Goal: Find contact information: Obtain details needed to contact an individual or organization

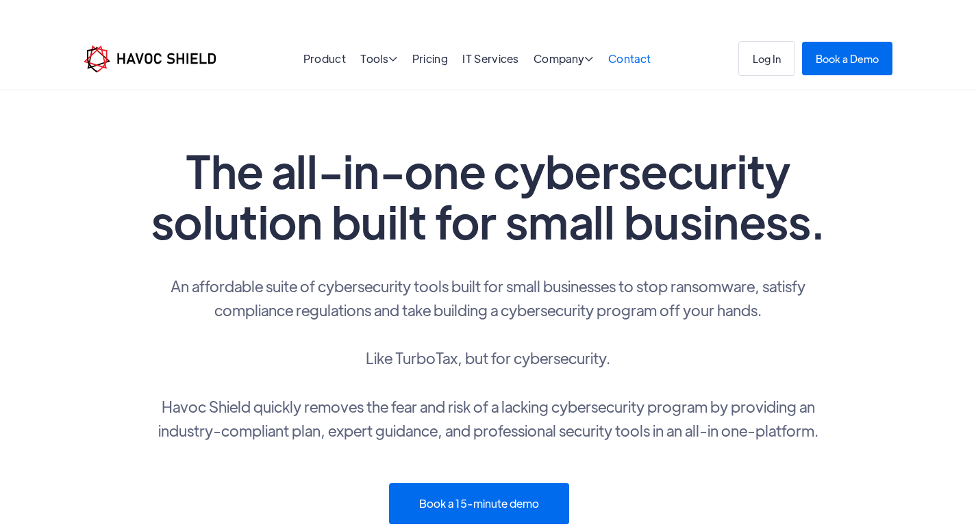
click at [644, 58] on link "Contact" at bounding box center [629, 58] width 42 height 14
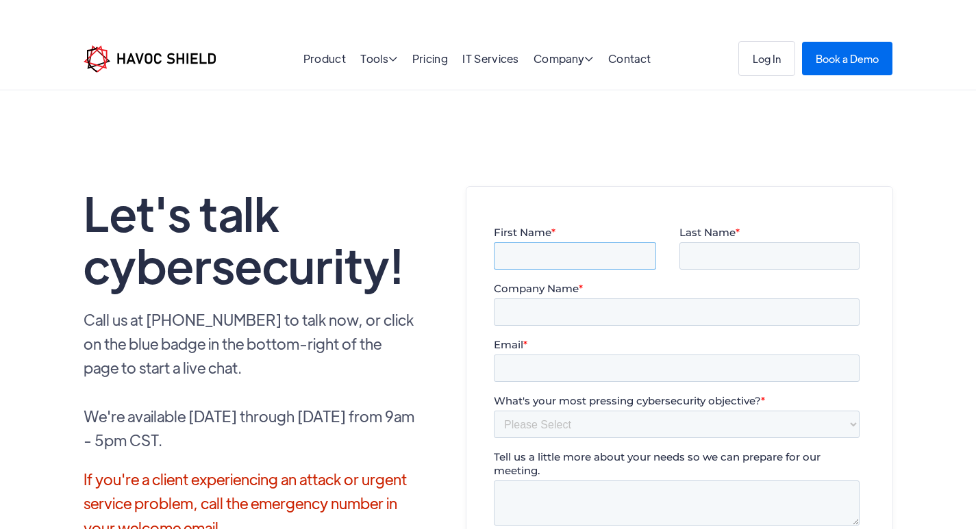
click at [543, 258] on input "First Name *" at bounding box center [574, 255] width 162 height 27
type input "Ava"
type input "[PERSON_NAME]"
type input "[DOMAIN_NAME]"
type input "[EMAIL_ADDRESS][DOMAIN_NAME]"
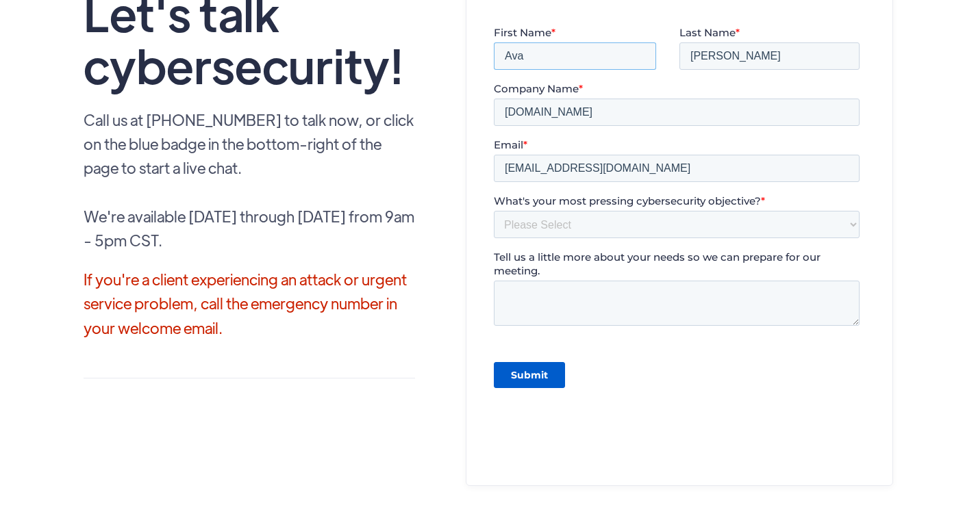
scroll to position [205, 0]
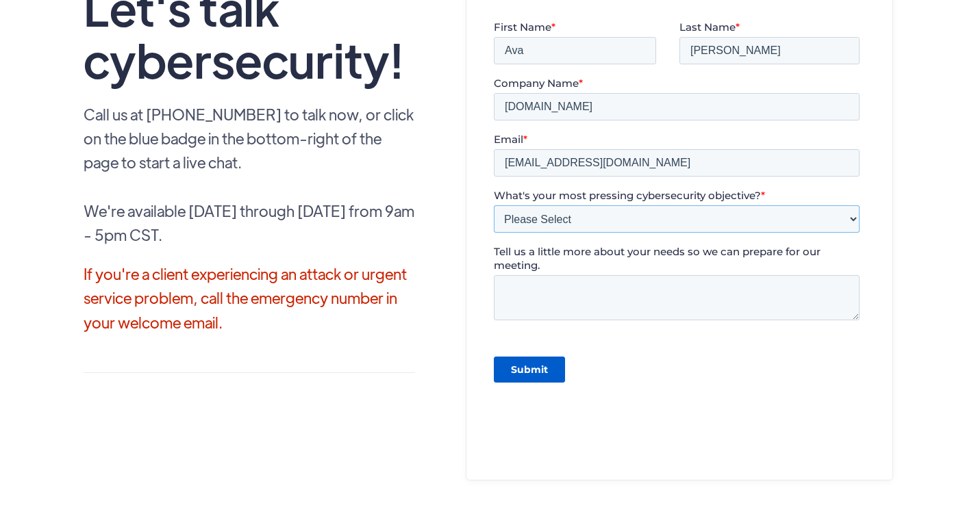
click at [553, 222] on select "Please Select Need help completing a security questionnaire Protecting your bus…" at bounding box center [676, 218] width 366 height 27
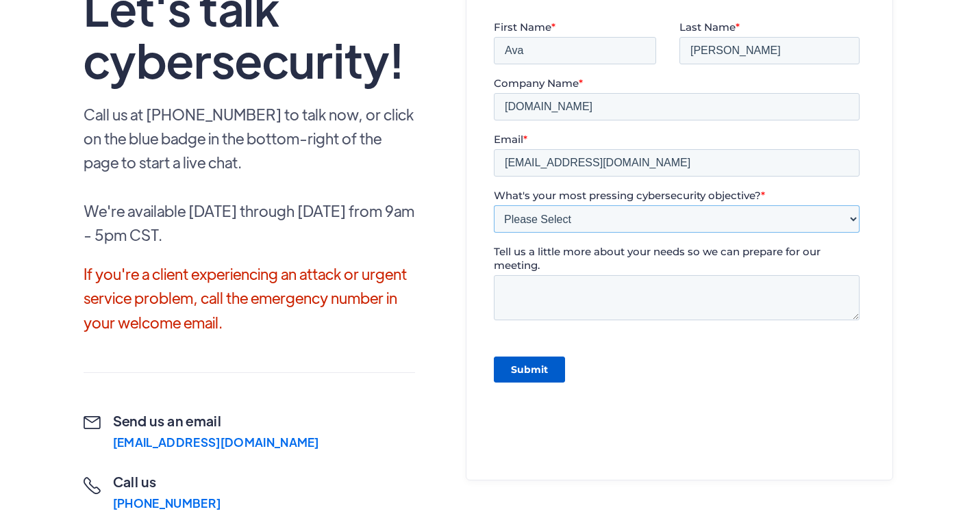
select select "Other"
click at [493, 205] on select "Please Select Need help completing a security questionnaire Protecting your bus…" at bounding box center [676, 218] width 366 height 27
click at [539, 288] on textarea "Tell us a little more about your needs so we can prepare for our meeting." at bounding box center [676, 297] width 366 height 45
paste textarea "Lor ipsum, D sita con adi elits doei. T inc utlabore etdo magnaal eni adm ven q…"
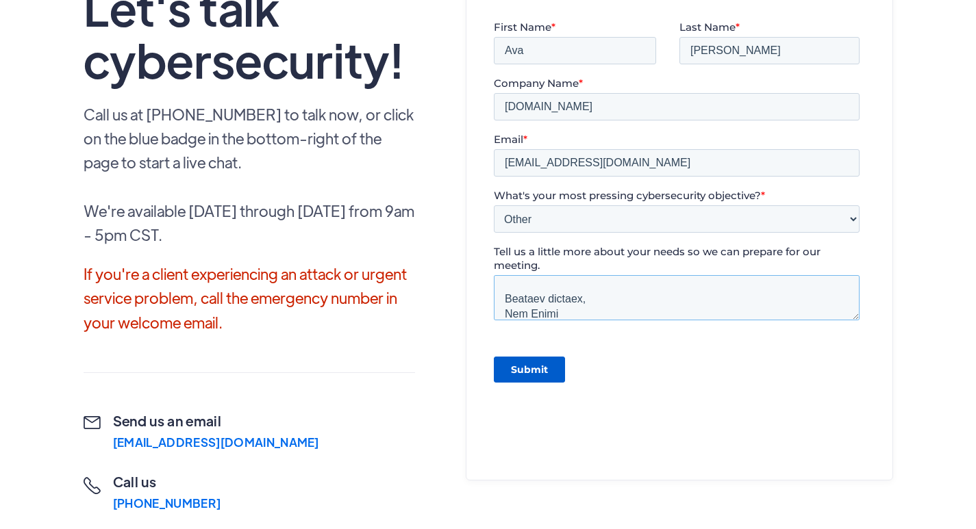
type textarea "Lor ipsum, D sita con adi elits doei. T inc utlabore etdo magnaal eni adm ven q…"
click at [543, 364] on input "Submit" at bounding box center [528, 370] width 71 height 26
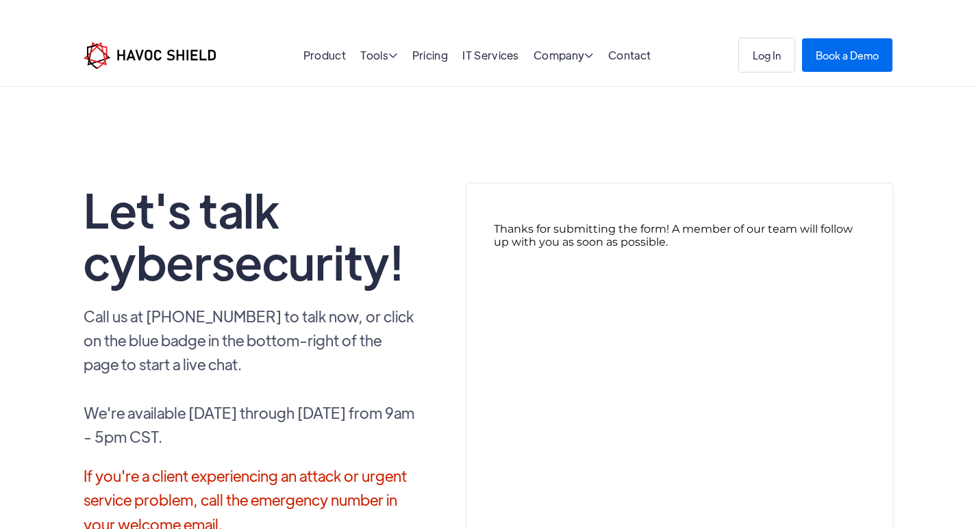
scroll to position [0, 0]
